Goal: Task Accomplishment & Management: Use online tool/utility

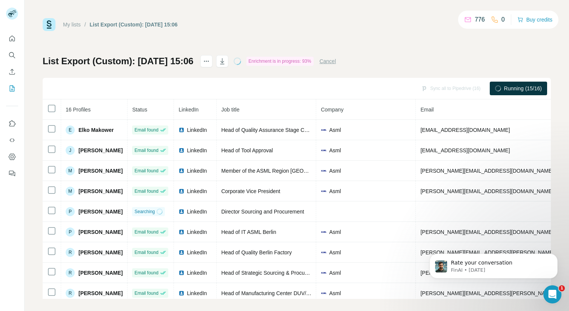
click at [77, 24] on link "My lists" at bounding box center [72, 25] width 18 height 6
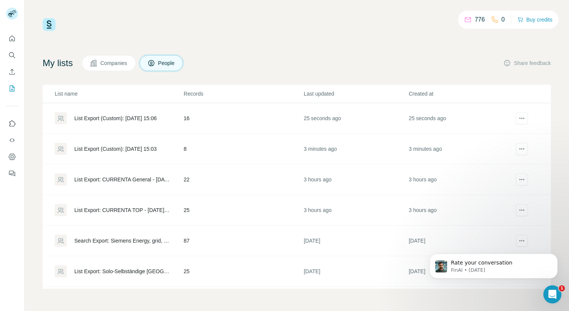
click at [102, 147] on div "List Export (Custom): [DATE] 15:03" at bounding box center [115, 149] width 82 height 8
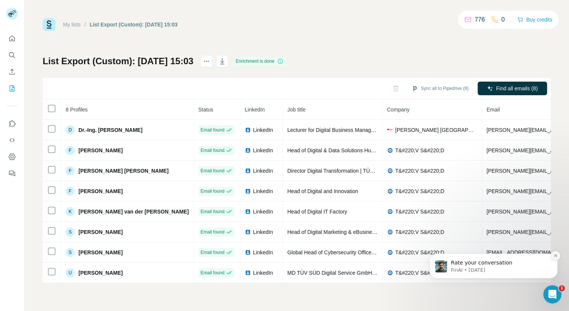
click at [555, 254] on icon "Dismiss notification" at bounding box center [556, 255] width 4 height 4
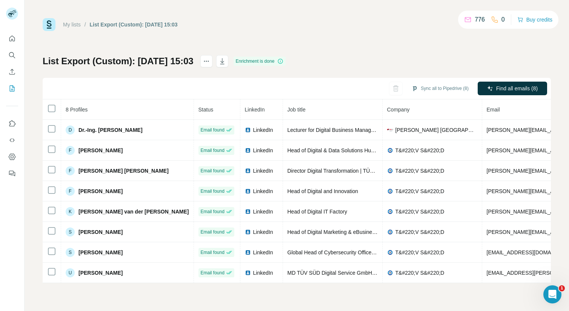
click at [75, 23] on link "My lists" at bounding box center [72, 25] width 18 height 6
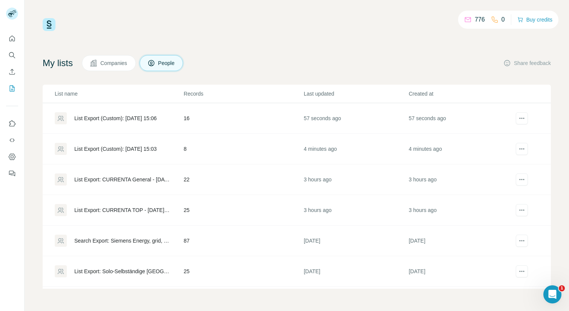
click at [140, 115] on div "List Export (Custom): [DATE] 15:06" at bounding box center [115, 118] width 82 height 8
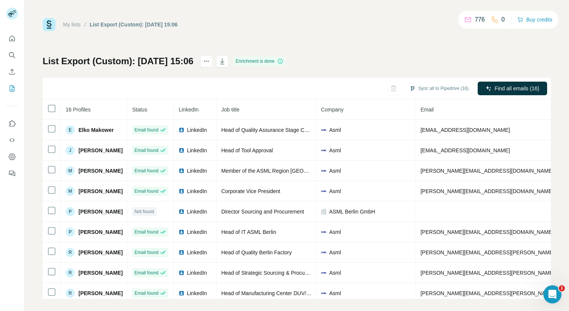
click at [426, 66] on div "List Export (Custom): [DATE] 15:06 Enrichment is done Sync all to Pipedrive (16…" at bounding box center [297, 176] width 508 height 243
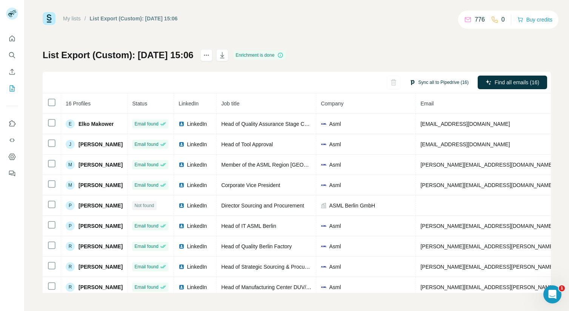
click at [431, 84] on button "Sync all to Pipedrive (16)" at bounding box center [439, 82] width 70 height 11
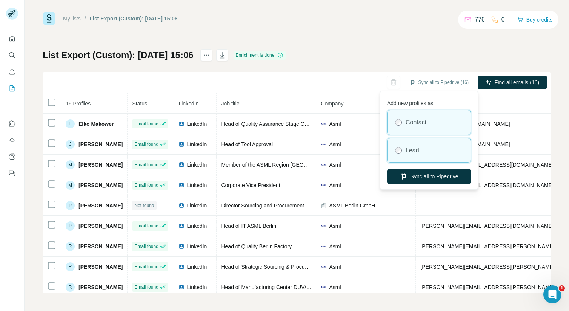
click at [415, 149] on label "Lead" at bounding box center [413, 150] width 14 height 9
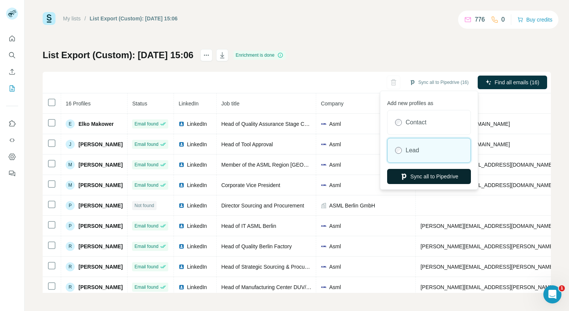
click at [422, 173] on button "Sync all to Pipedrive" at bounding box center [429, 176] width 84 height 15
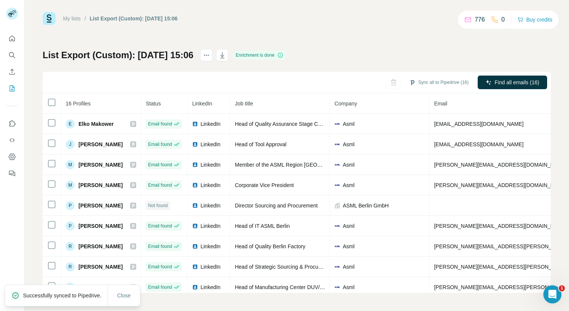
click at [68, 20] on link "My lists" at bounding box center [72, 18] width 18 height 6
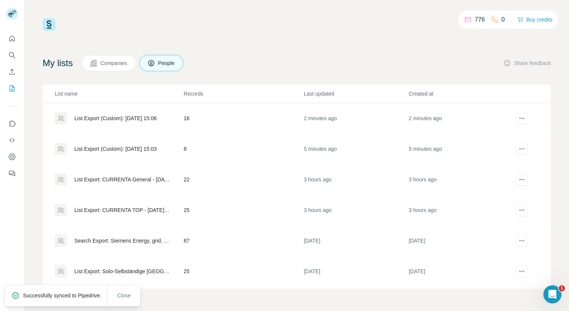
click at [140, 149] on div "List Export (Custom): [DATE] 15:03" at bounding box center [115, 149] width 82 height 8
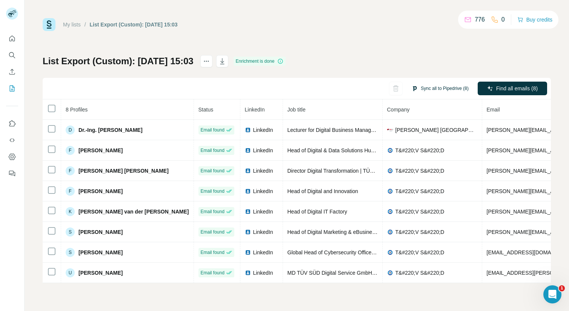
click at [434, 87] on button "Sync all to Pipedrive (8)" at bounding box center [440, 88] width 68 height 11
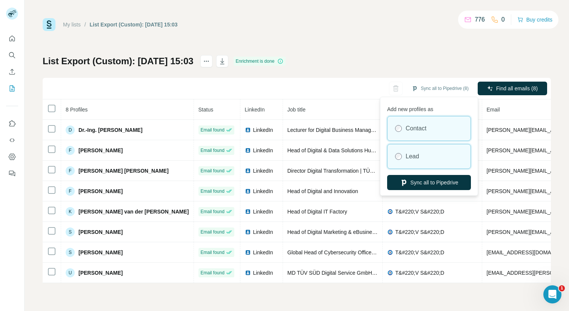
click at [411, 155] on label "Lead" at bounding box center [413, 156] width 14 height 9
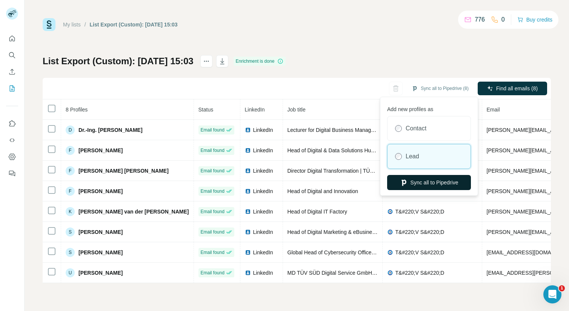
click at [426, 184] on button "Sync all to Pipedrive" at bounding box center [429, 182] width 84 height 15
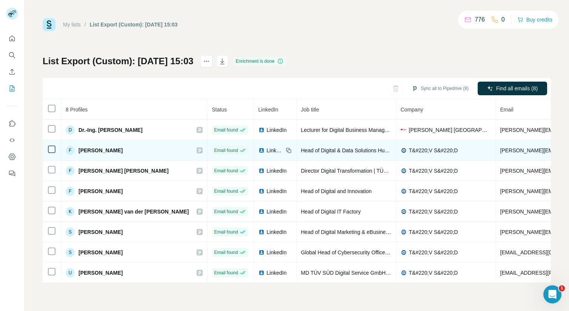
click at [409, 149] on span "T&#220;V S&#220;D" at bounding box center [433, 150] width 49 height 8
copy span "T&#220;V S&#220;D"
